Goal: Transaction & Acquisition: Purchase product/service

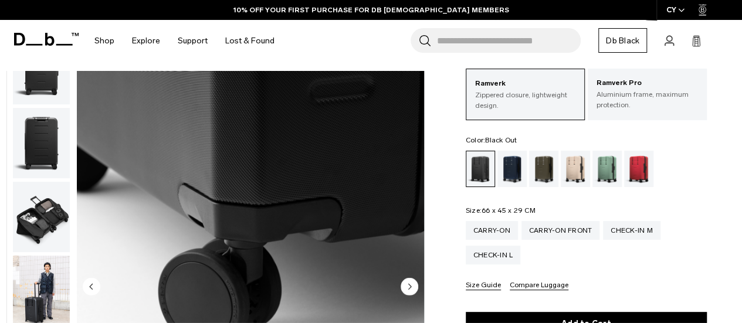
scroll to position [75, 0]
click at [56, 223] on img "button" at bounding box center [41, 217] width 57 height 70
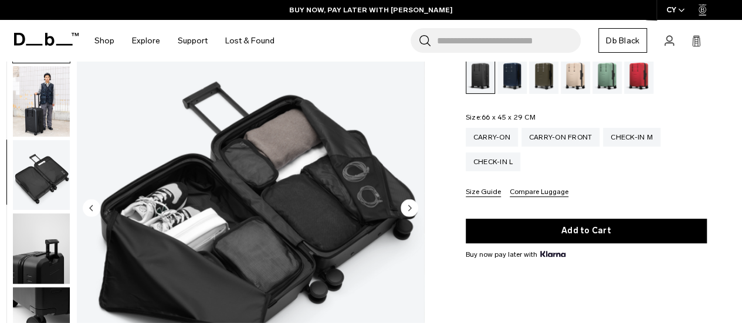
scroll to position [103, 0]
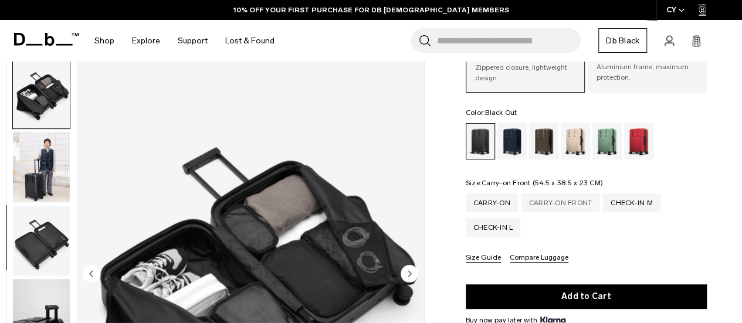
click at [555, 208] on div "Carry-on Front" at bounding box center [560, 202] width 79 height 19
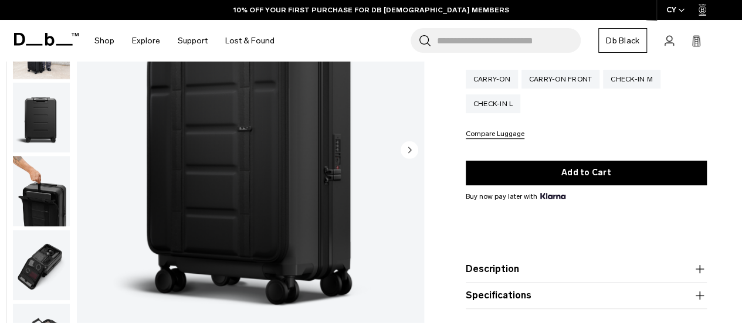
click at [50, 196] on img "button" at bounding box center [41, 192] width 57 height 70
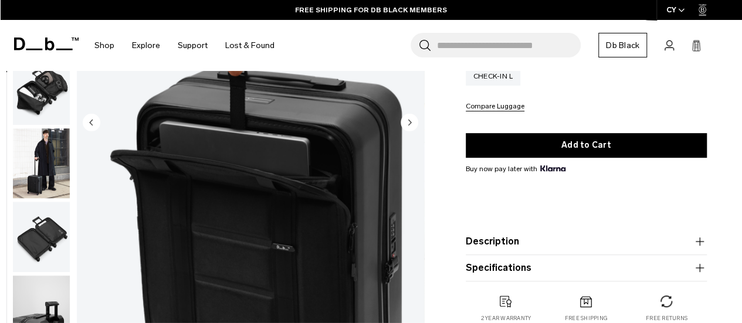
scroll to position [234, 0]
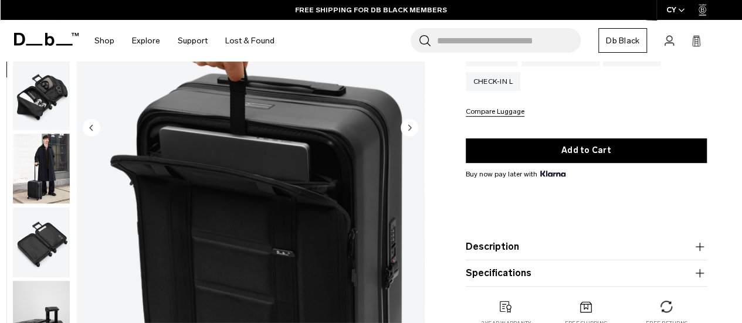
click at [40, 168] on img "button" at bounding box center [41, 169] width 57 height 70
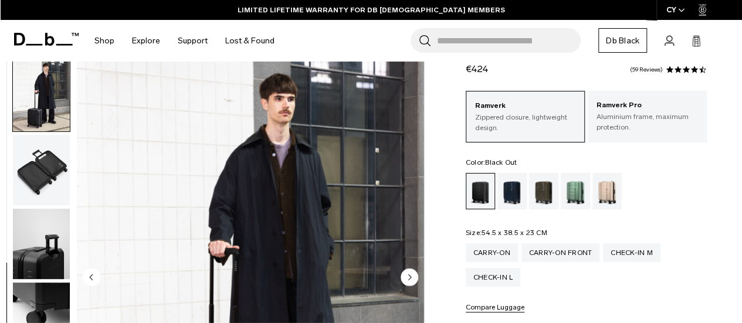
scroll to position [39, 0]
click at [481, 257] on div "Carry-on" at bounding box center [491, 252] width 52 height 19
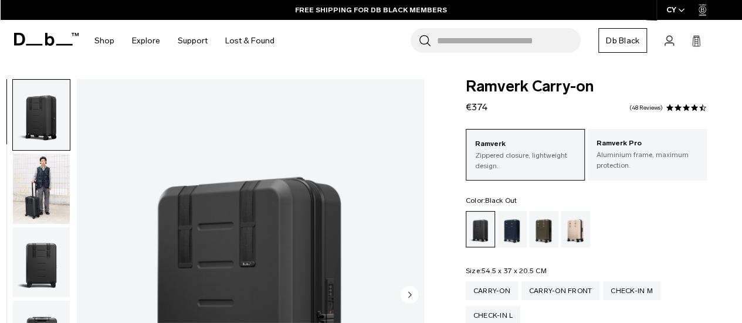
click at [45, 192] on img "button" at bounding box center [41, 189] width 57 height 70
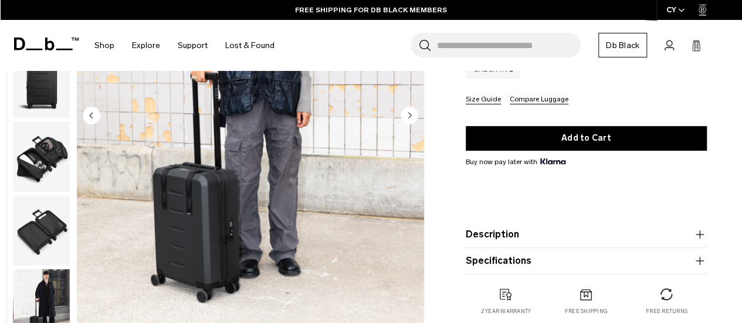
scroll to position [247, 0]
